Goal: Entertainment & Leisure: Consume media (video, audio)

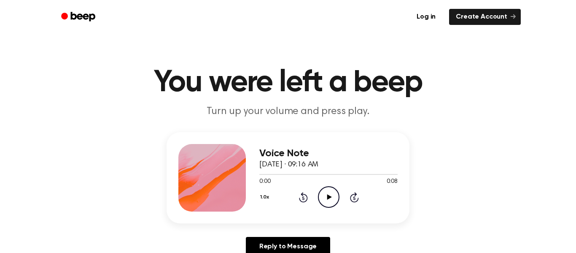
click at [323, 196] on icon "Play Audio" at bounding box center [329, 197] width 22 height 22
click at [330, 196] on icon at bounding box center [329, 196] width 5 height 5
click at [326, 196] on icon "Play Audio" at bounding box center [329, 197] width 22 height 22
click at [332, 199] on icon "Play Audio" at bounding box center [329, 197] width 22 height 22
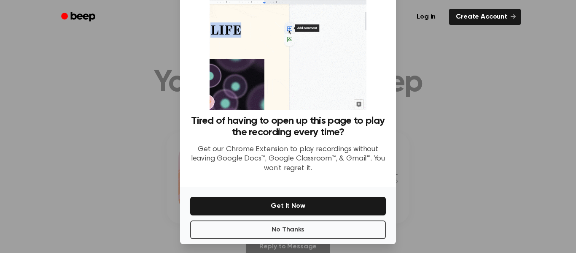
scroll to position [54, 0]
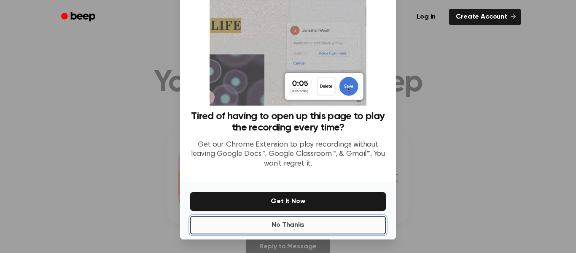
click at [347, 227] on button "No Thanks" at bounding box center [288, 225] width 196 height 19
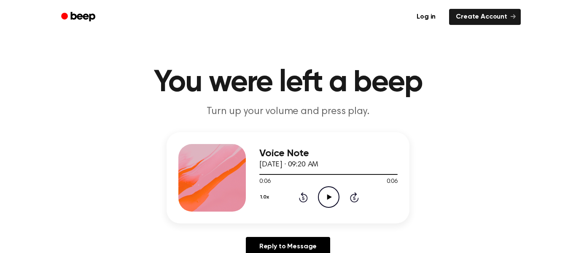
click at [328, 195] on icon at bounding box center [329, 196] width 5 height 5
click at [321, 199] on icon "Play Audio" at bounding box center [329, 197] width 22 height 22
click at [326, 196] on icon "Play Audio" at bounding box center [329, 197] width 22 height 22
click at [320, 195] on icon "Play Audio" at bounding box center [329, 197] width 22 height 22
click at [320, 195] on icon "Pause Audio" at bounding box center [329, 197] width 22 height 22
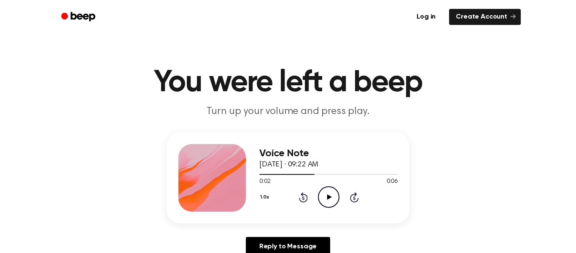
click at [329, 198] on icon "Play Audio" at bounding box center [329, 197] width 22 height 22
click at [429, 15] on link "Log in" at bounding box center [426, 16] width 36 height 19
click at [331, 185] on div "0:00 0:06" at bounding box center [328, 181] width 138 height 9
click at [333, 194] on icon "Play Audio" at bounding box center [329, 197] width 22 height 22
click at [324, 198] on icon "Play Audio" at bounding box center [329, 197] width 22 height 22
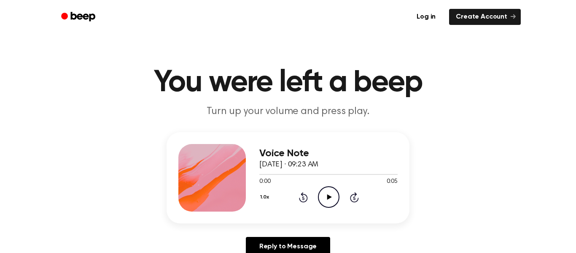
click at [329, 205] on icon "Play Audio" at bounding box center [329, 197] width 22 height 22
click at [325, 197] on icon "Play Audio" at bounding box center [329, 197] width 22 height 22
